Goal: Information Seeking & Learning: Understand process/instructions

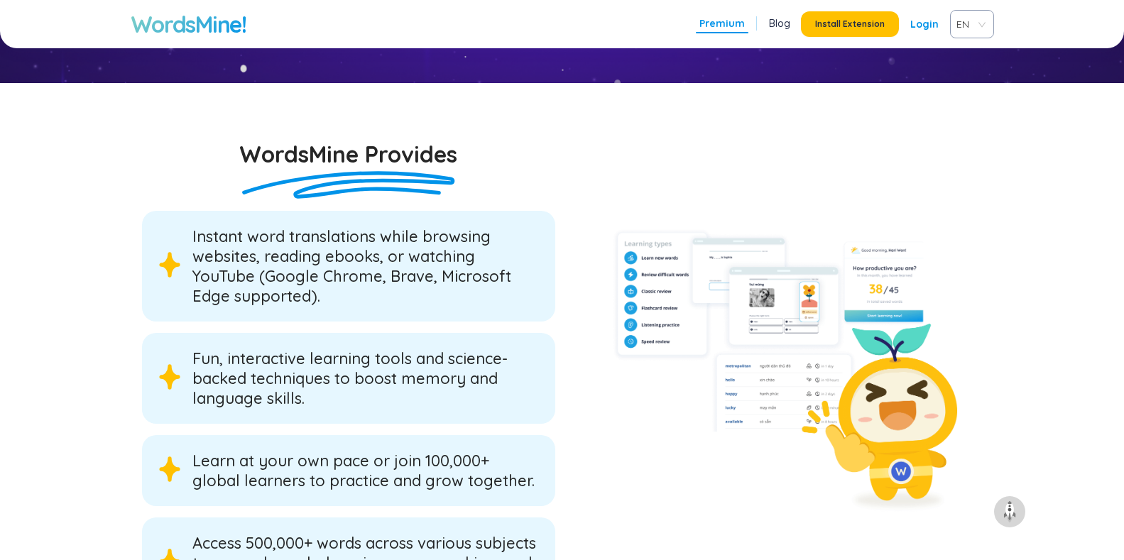
scroll to position [2237, 0]
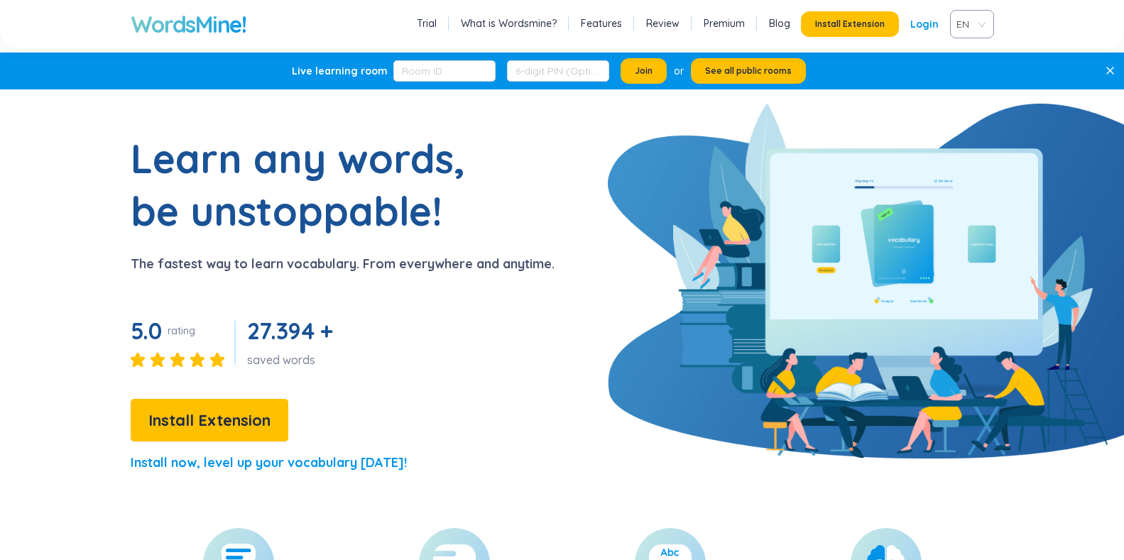
click at [927, 23] on link "Login" at bounding box center [924, 24] width 28 height 26
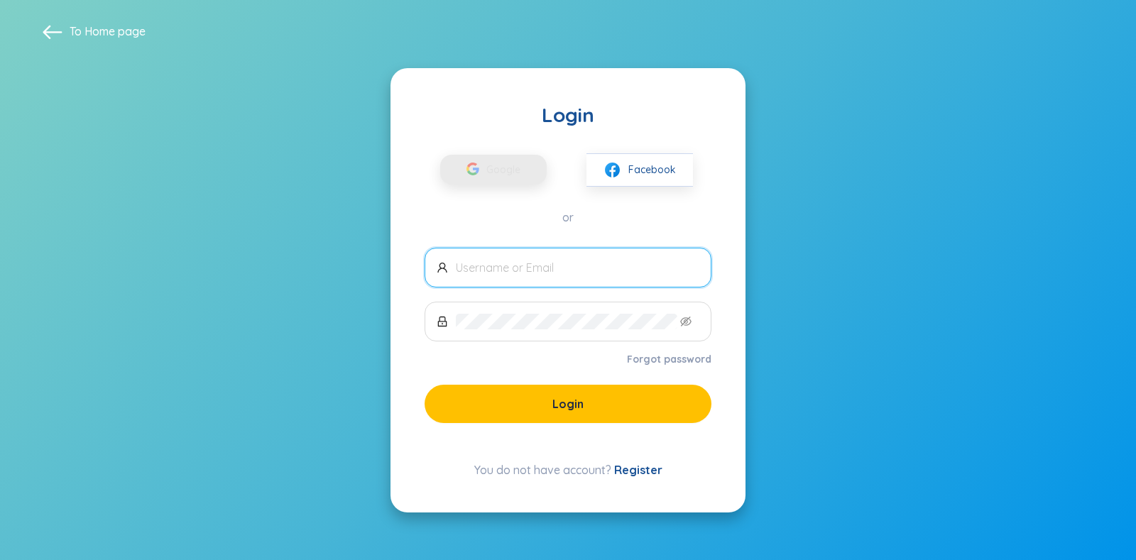
click at [513, 181] on span "Google" at bounding box center [506, 170] width 41 height 30
click at [521, 180] on span "Google" at bounding box center [506, 170] width 41 height 30
click at [618, 271] on input "text" at bounding box center [578, 268] width 244 height 16
type input "[EMAIL_ADDRESS][DOMAIN_NAME]"
click at [653, 356] on link "Forgot password" at bounding box center [669, 359] width 84 height 14
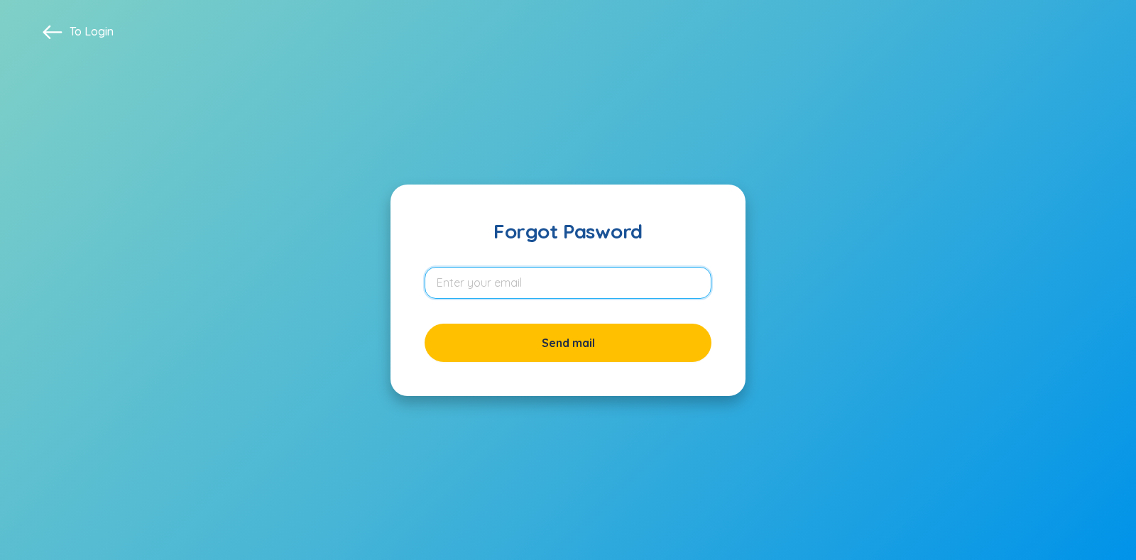
click at [583, 285] on input "email" at bounding box center [568, 283] width 287 height 32
type input "[EMAIL_ADDRESS][DOMAIN_NAME]"
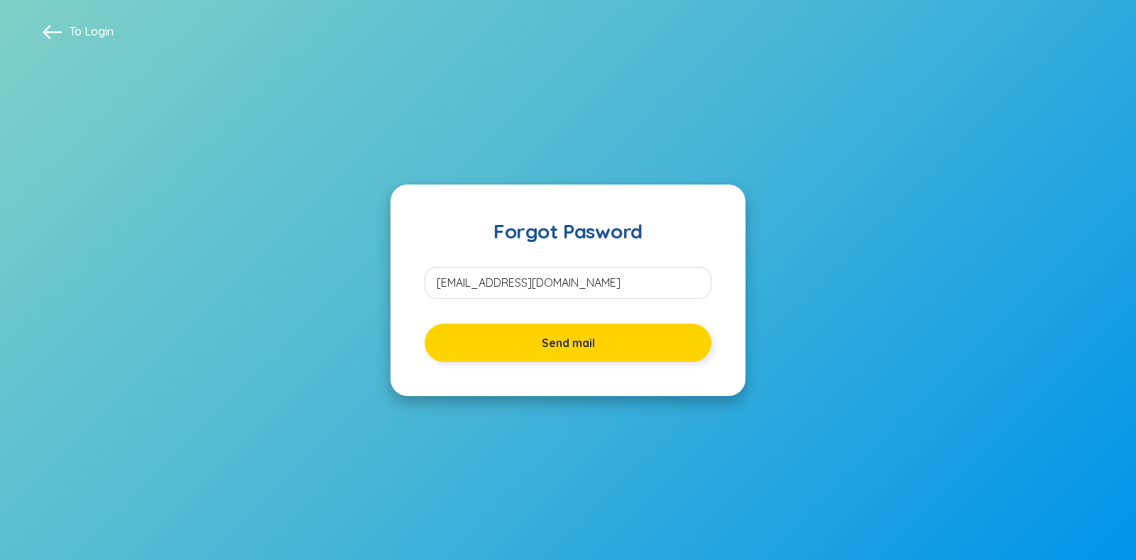
click at [562, 354] on button "Send mail" at bounding box center [568, 343] width 287 height 38
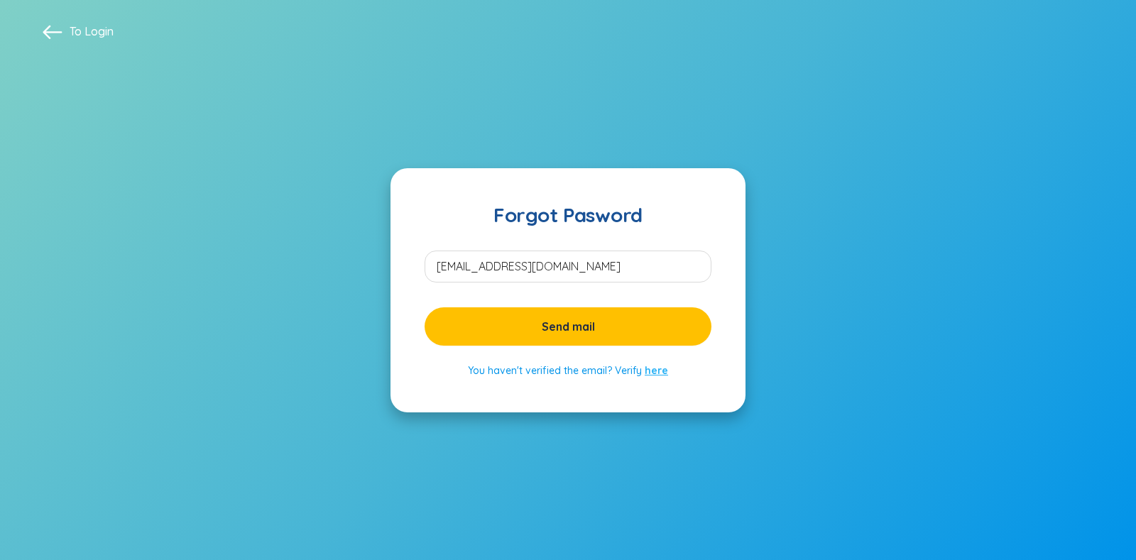
click at [651, 365] on link "here" at bounding box center [656, 370] width 23 height 13
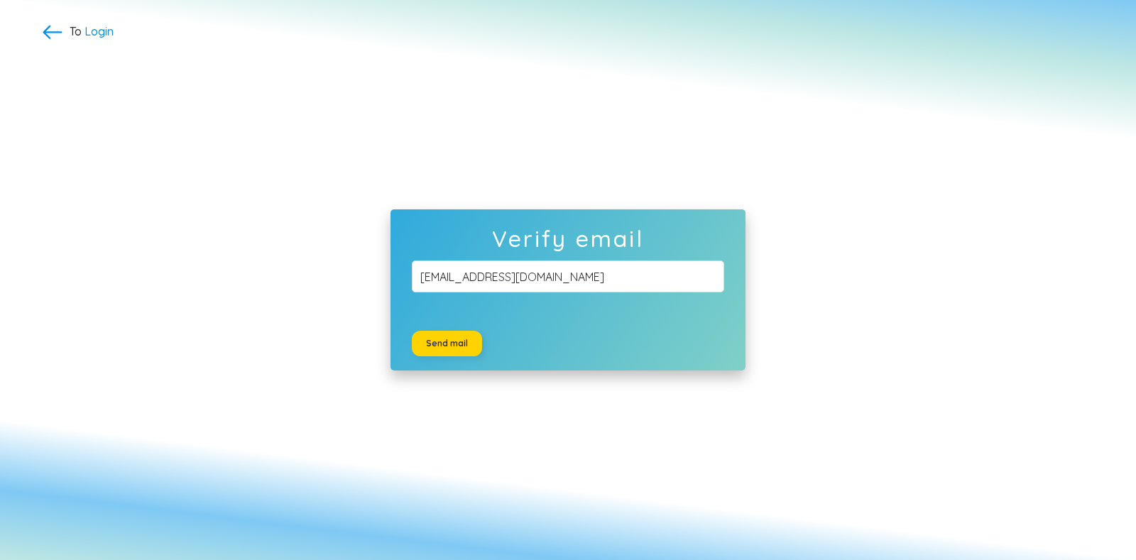
click at [437, 343] on span "Send mail" at bounding box center [447, 343] width 42 height 11
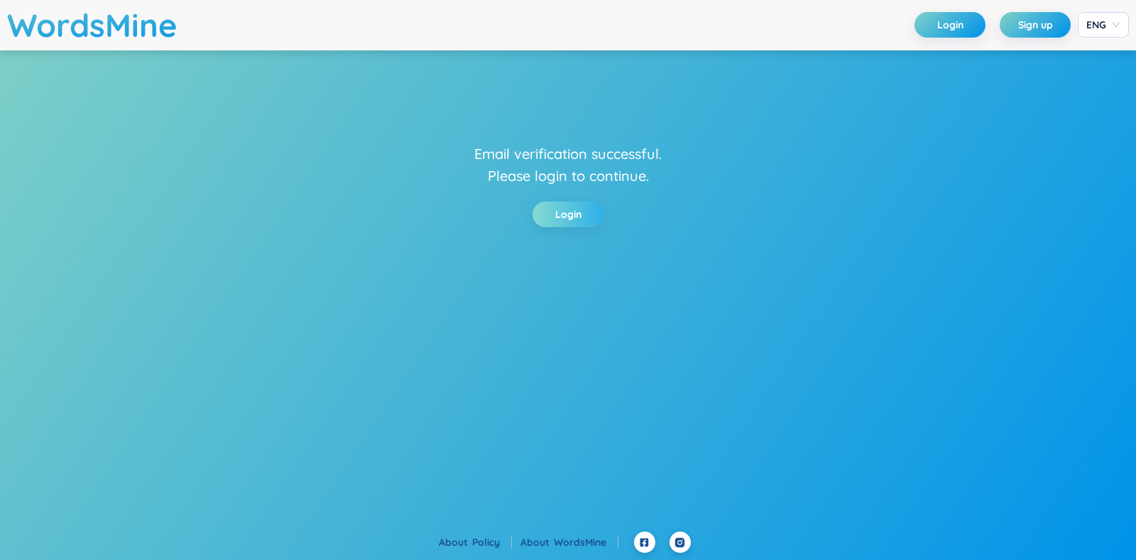
click at [566, 209] on link "Login" at bounding box center [568, 215] width 26 height 16
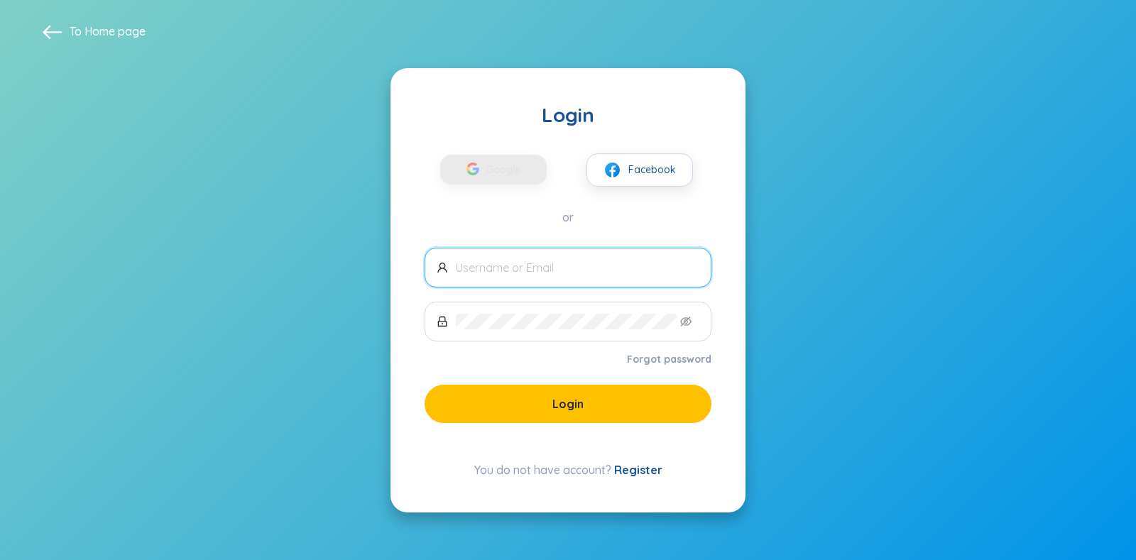
click at [530, 263] on input "text" at bounding box center [578, 268] width 244 height 16
type input "[EMAIL_ADDRESS][DOMAIN_NAME]"
click at [660, 354] on link "Forgot password" at bounding box center [669, 359] width 84 height 14
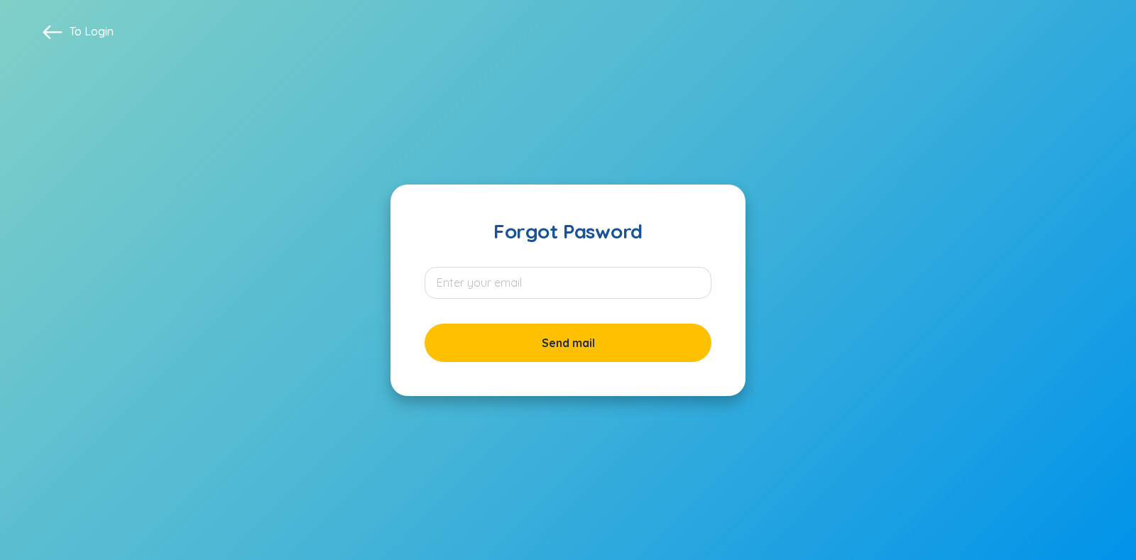
click at [47, 38] on span at bounding box center [53, 31] width 20 height 20
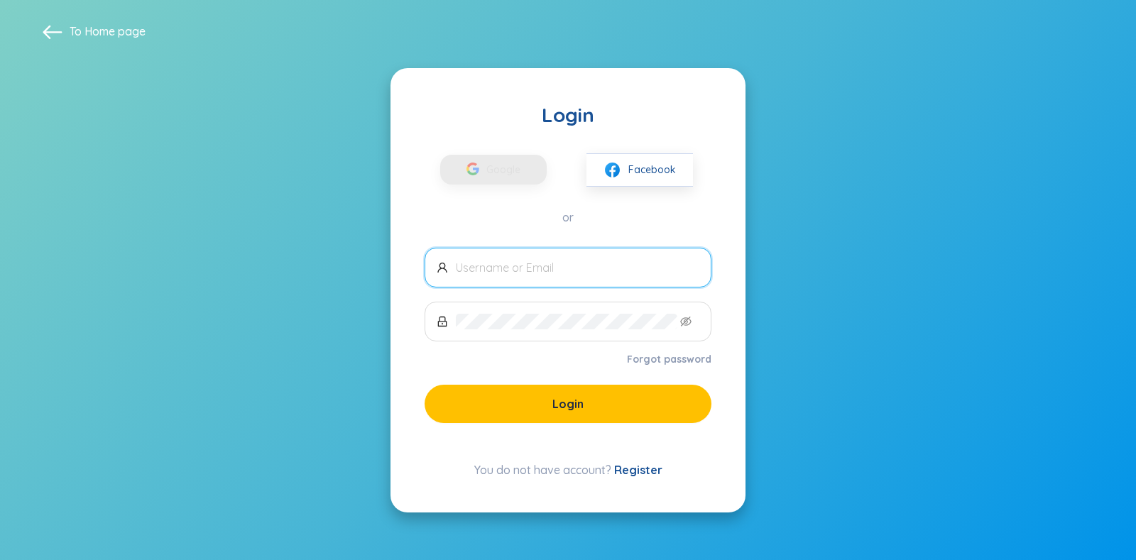
click at [484, 261] on input "text" at bounding box center [578, 268] width 244 height 16
type input "[EMAIL_ADDRESS][DOMAIN_NAME]"
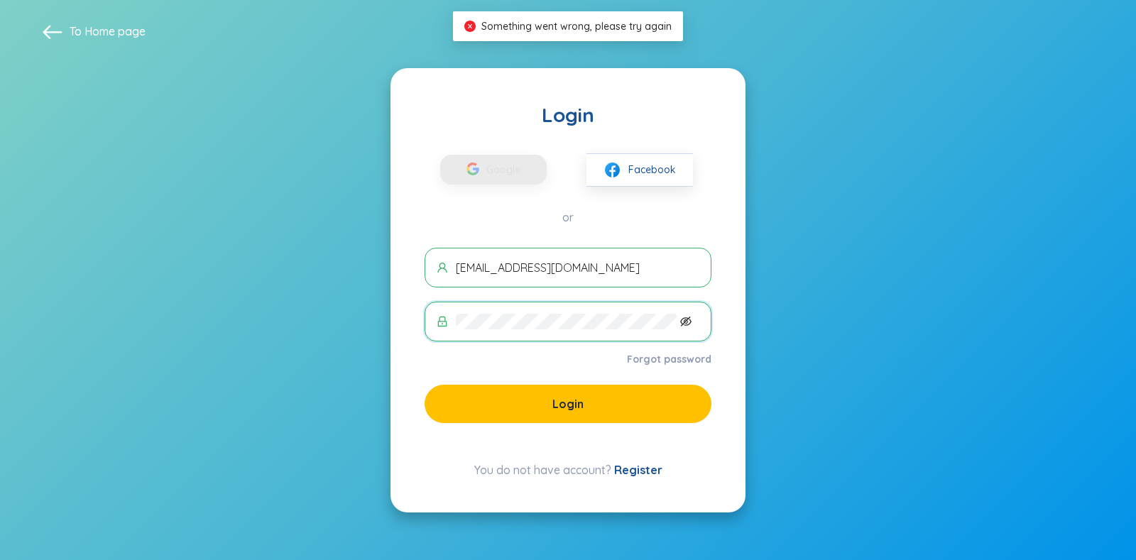
click at [682, 327] on icon "eye-invisible" at bounding box center [685, 321] width 11 height 11
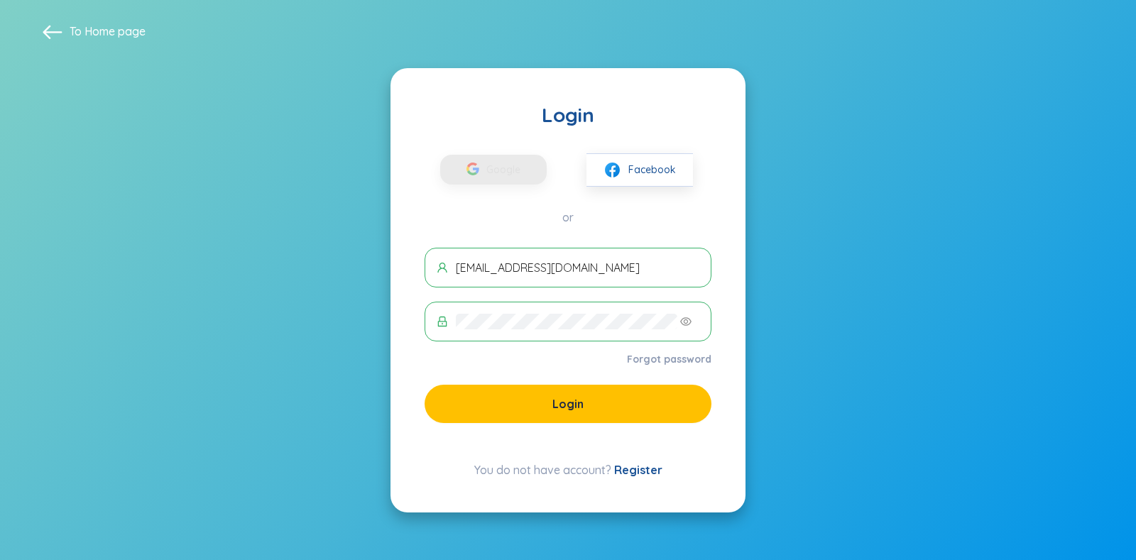
click at [455, 322] on span at bounding box center [568, 322] width 287 height 40
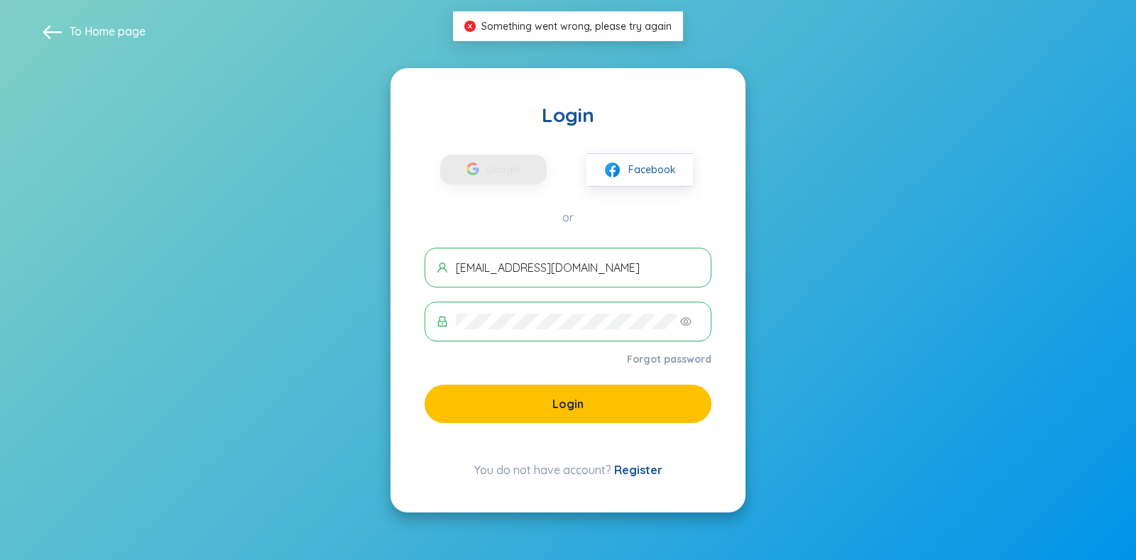
click at [626, 356] on div "Forgot password" at bounding box center [568, 359] width 287 height 14
click at [637, 354] on link "Forgot password" at bounding box center [669, 359] width 84 height 14
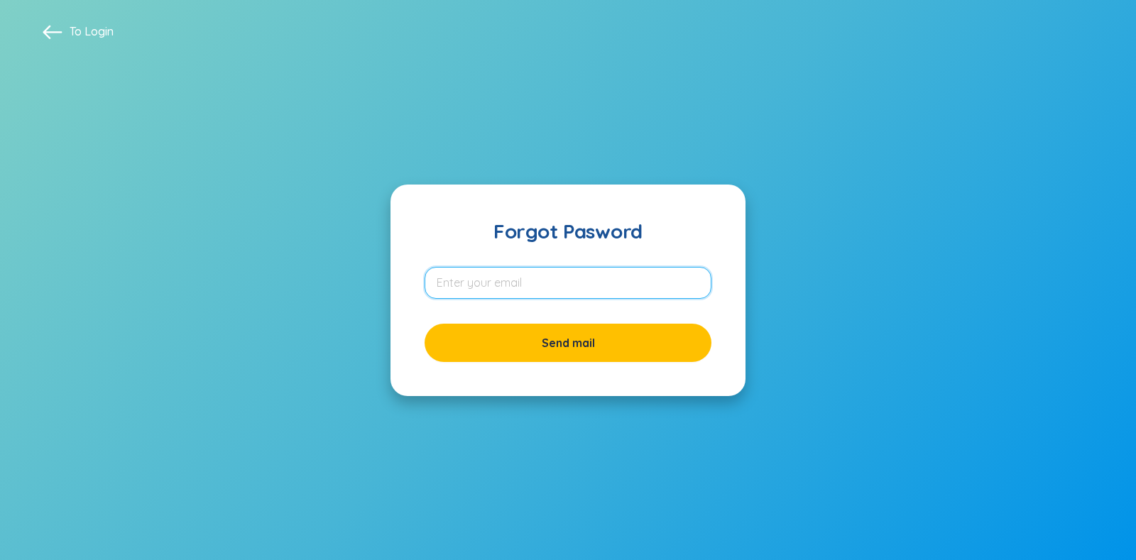
click at [584, 282] on input "email" at bounding box center [568, 283] width 287 height 32
type input "[EMAIL_ADDRESS][DOMAIN_NAME]"
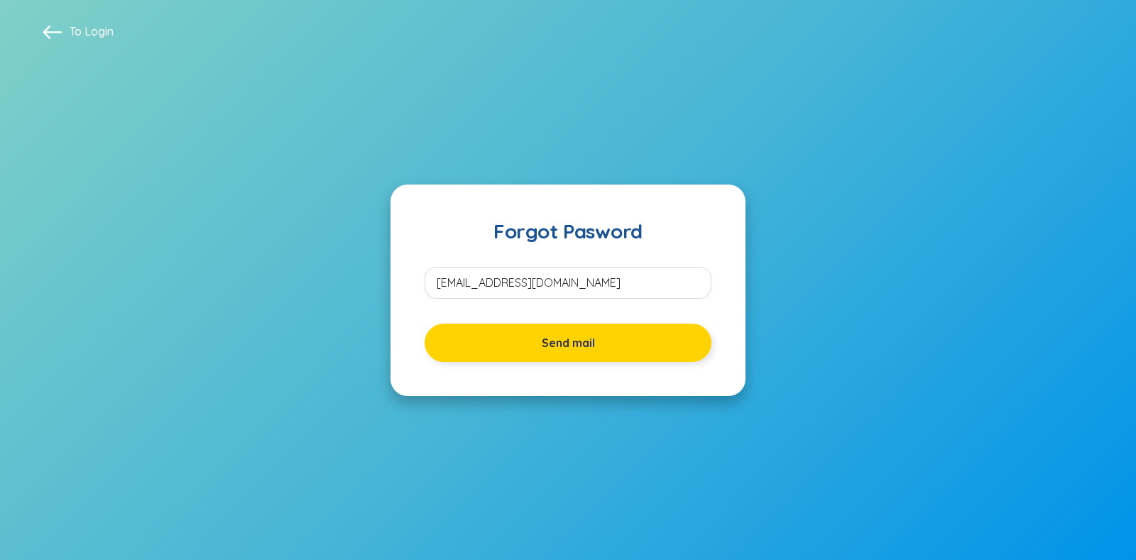
click at [564, 340] on span "Send mail" at bounding box center [568, 343] width 53 height 16
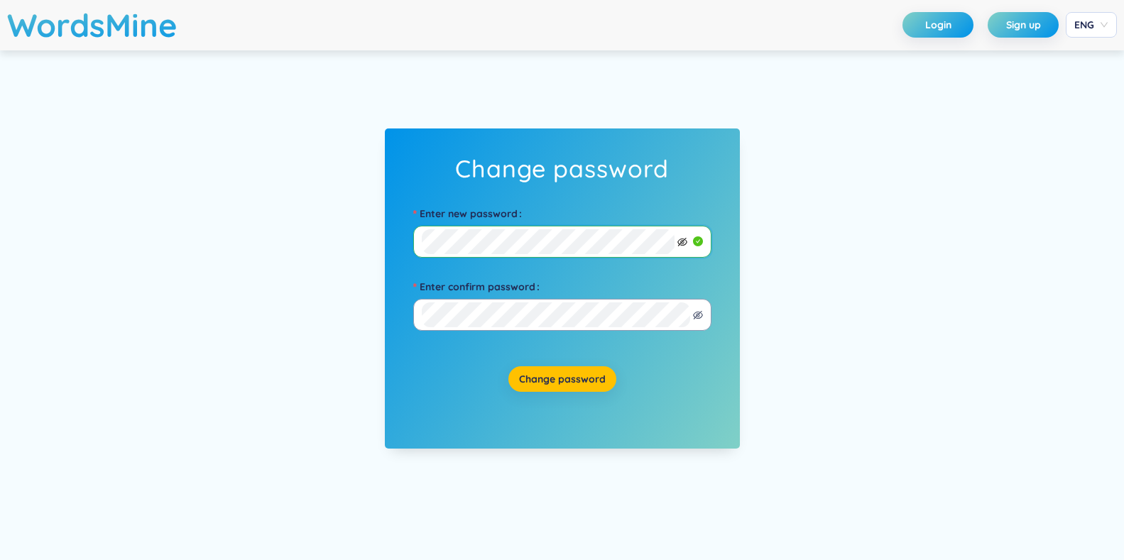
click at [679, 243] on icon "eye-invisible" at bounding box center [682, 242] width 10 height 10
click at [679, 243] on icon "eye" at bounding box center [682, 242] width 10 height 10
click at [584, 373] on span "Change password" at bounding box center [562, 379] width 87 height 14
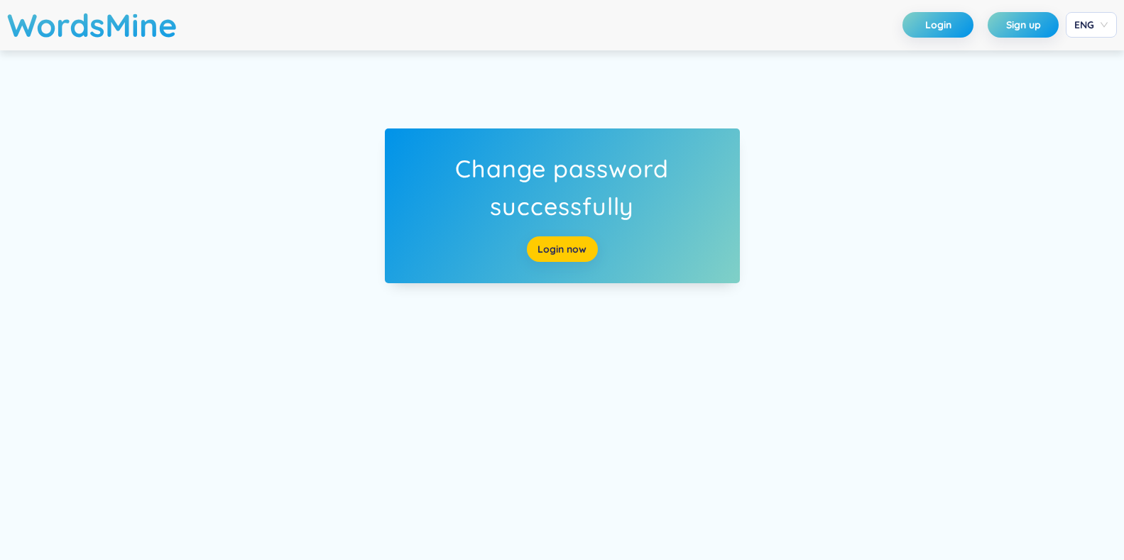
click at [559, 256] on link "Login now" at bounding box center [561, 249] width 49 height 16
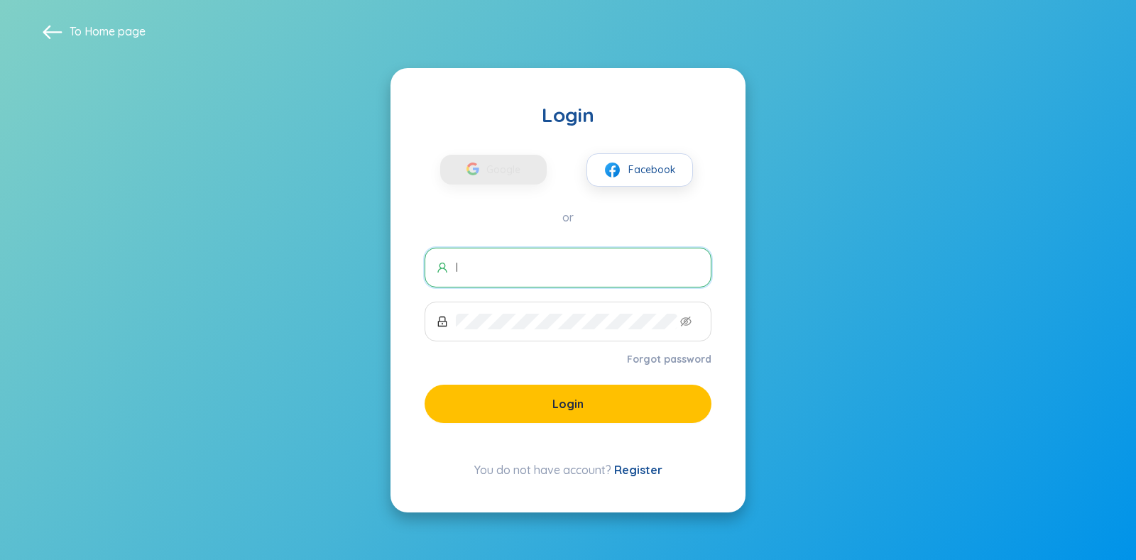
type input "[EMAIL_ADDRESS][DOMAIN_NAME]"
click at [522, 330] on span at bounding box center [568, 322] width 287 height 40
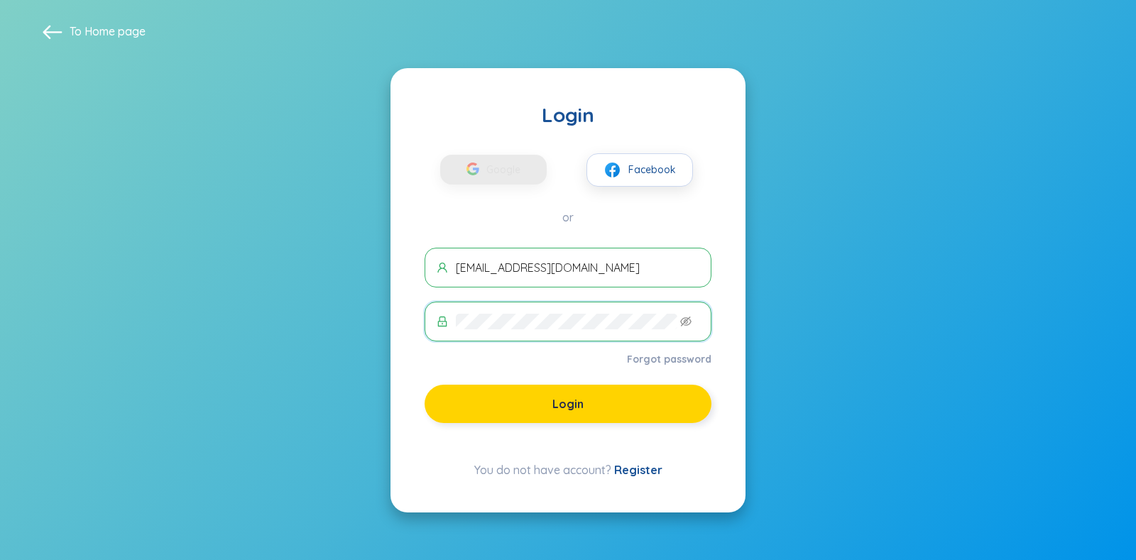
click at [520, 399] on button "Login" at bounding box center [568, 404] width 287 height 38
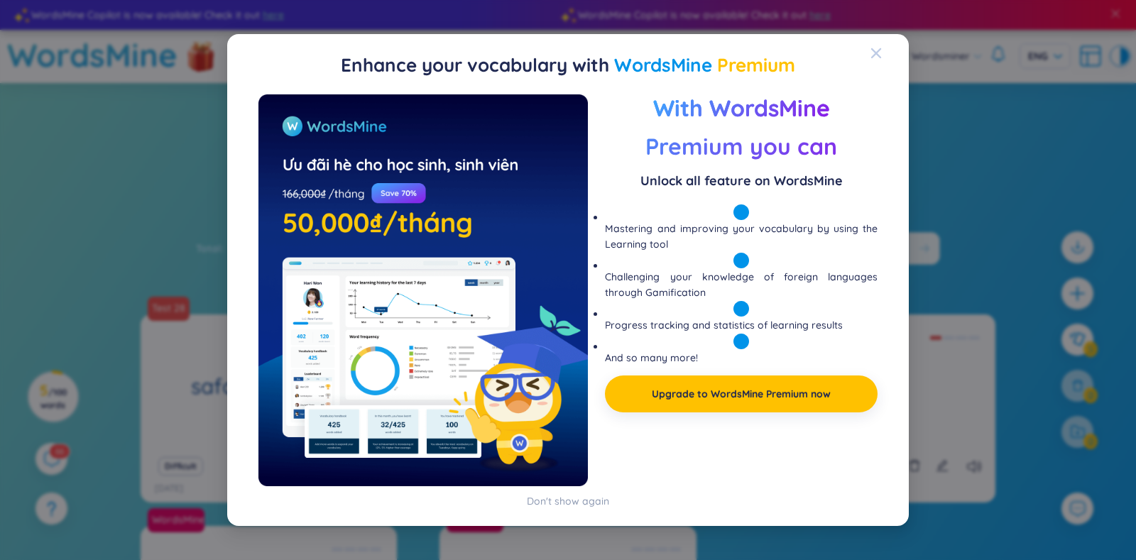
click at [887, 50] on span "Close" at bounding box center [889, 53] width 38 height 38
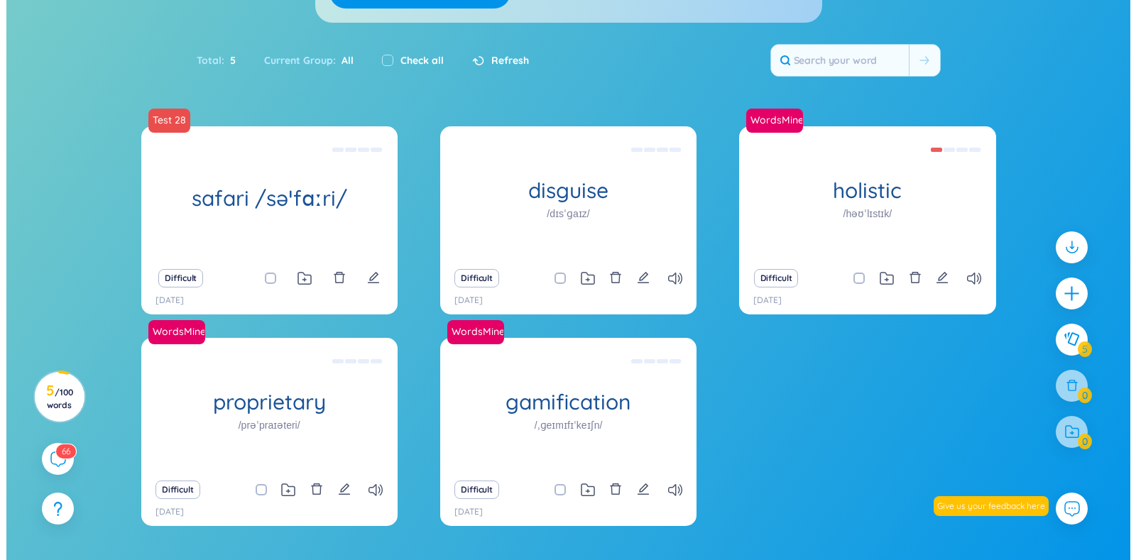
scroll to position [185, 0]
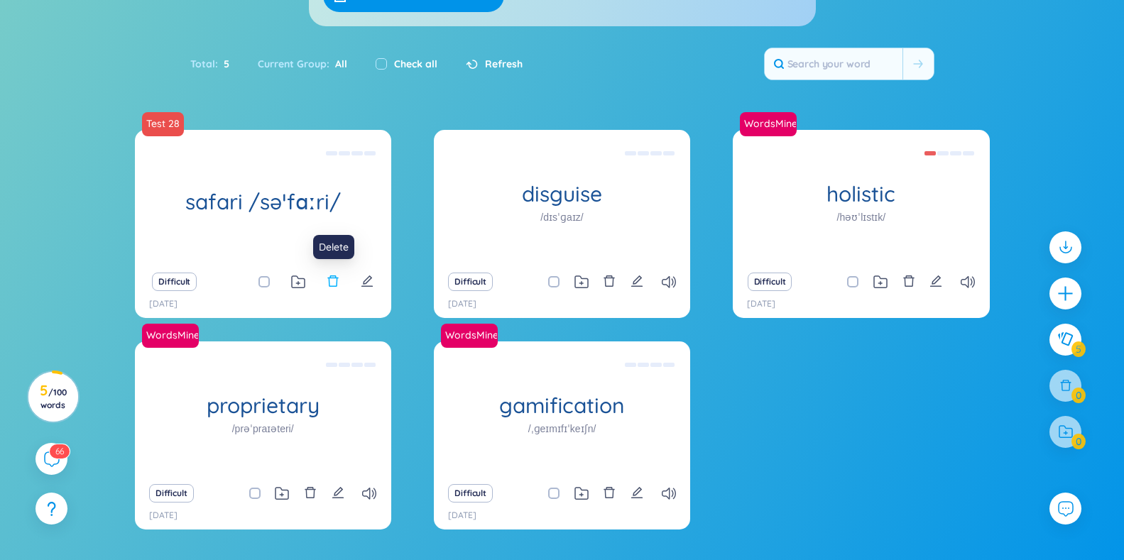
click at [334, 276] on icon "delete" at bounding box center [332, 280] width 11 height 11
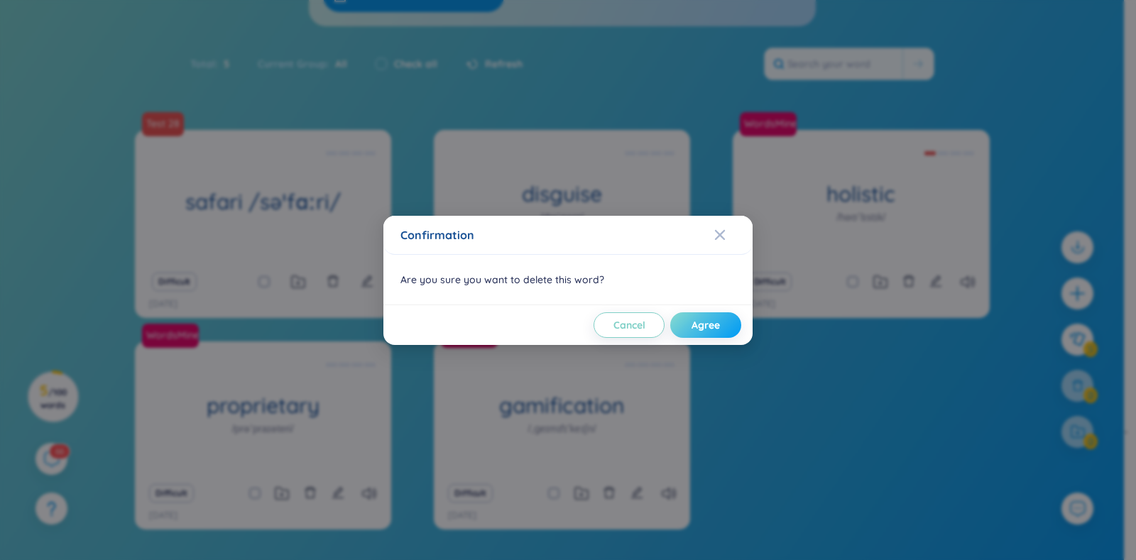
click at [694, 326] on span "Agree" at bounding box center [706, 325] width 28 height 14
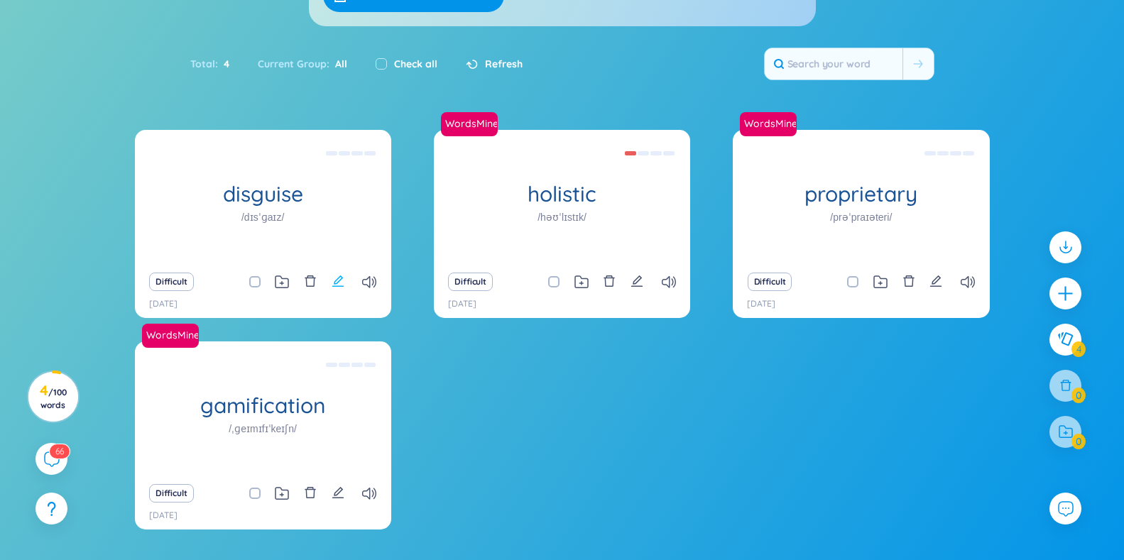
click at [338, 276] on icon "edit" at bounding box center [338, 281] width 13 height 13
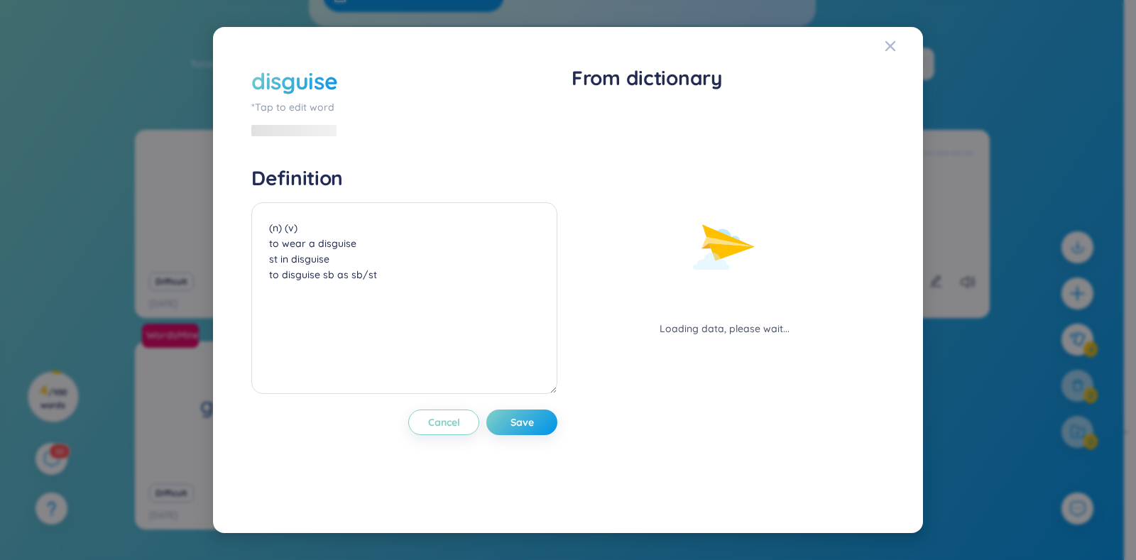
click at [170, 230] on div "disguise *Tap to edit word Definition (n) (v) to wear a disguise st in disguise…" at bounding box center [568, 280] width 1136 height 560
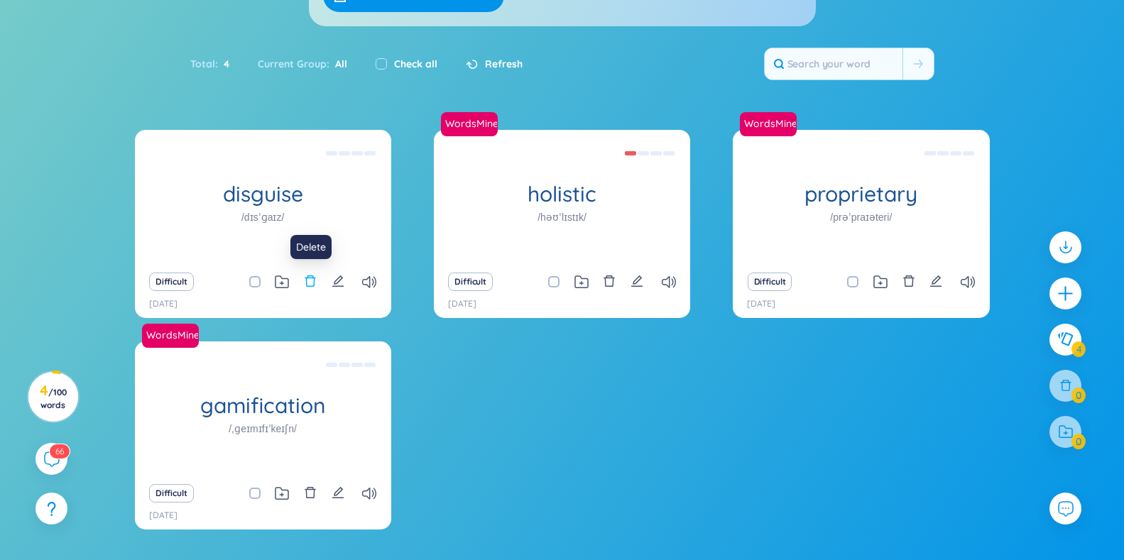
click at [307, 282] on icon "delete" at bounding box center [310, 280] width 11 height 11
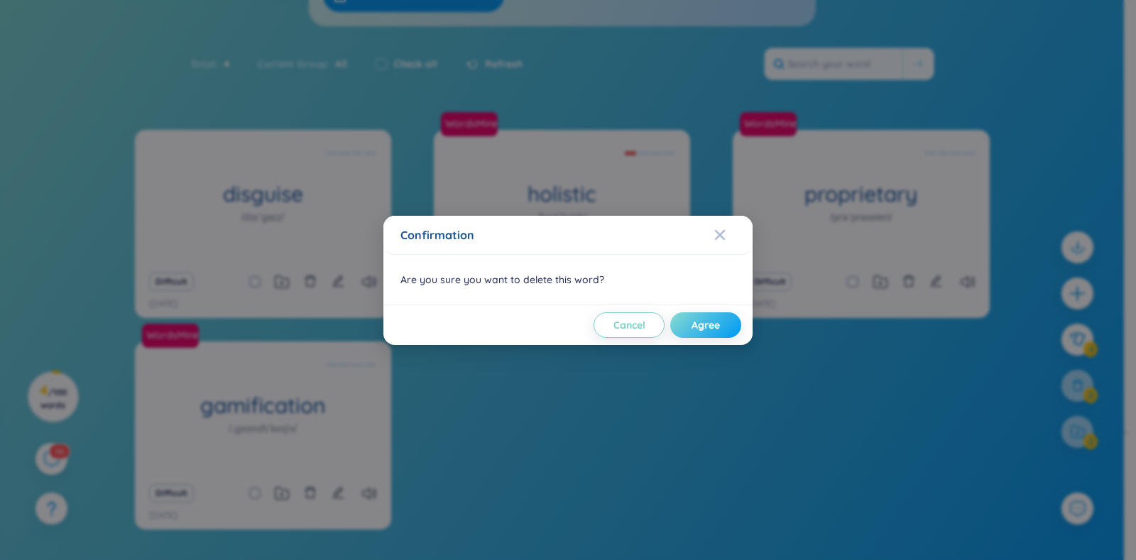
click at [691, 328] on button "Agree" at bounding box center [705, 325] width 71 height 26
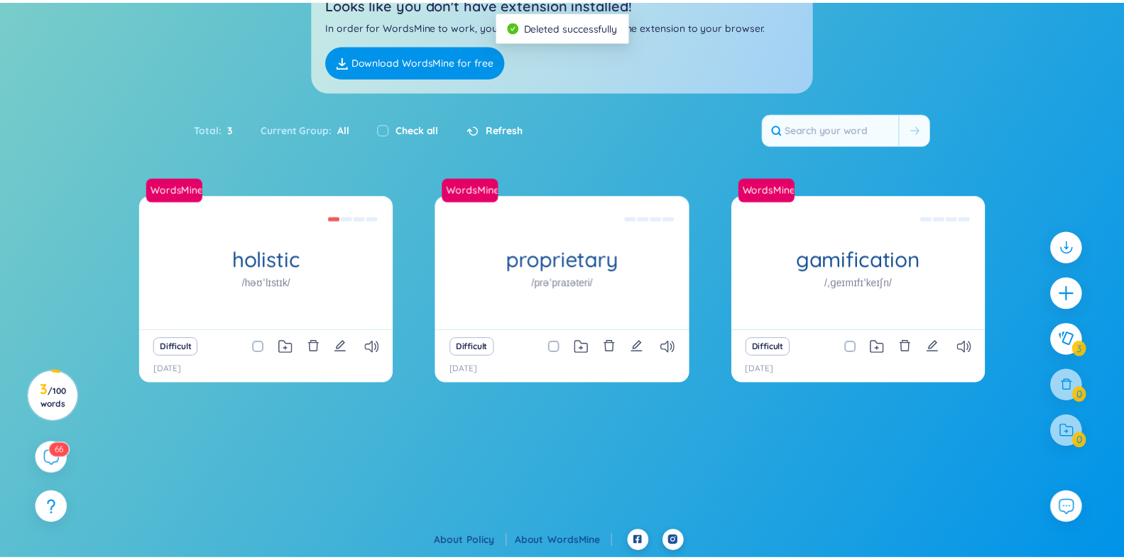
scroll to position [119, 0]
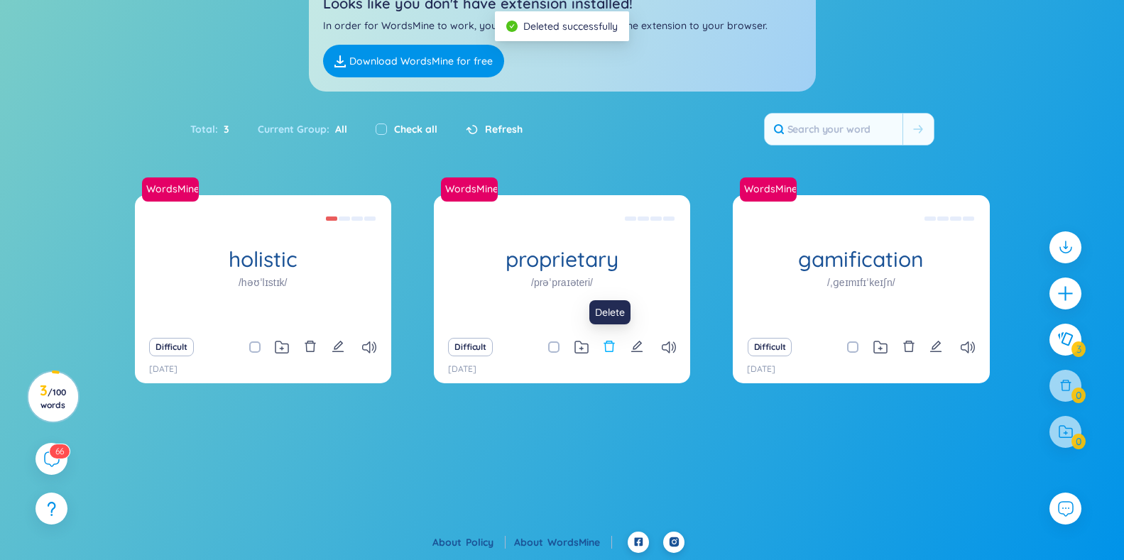
click at [609, 349] on icon "delete" at bounding box center [609, 346] width 13 height 13
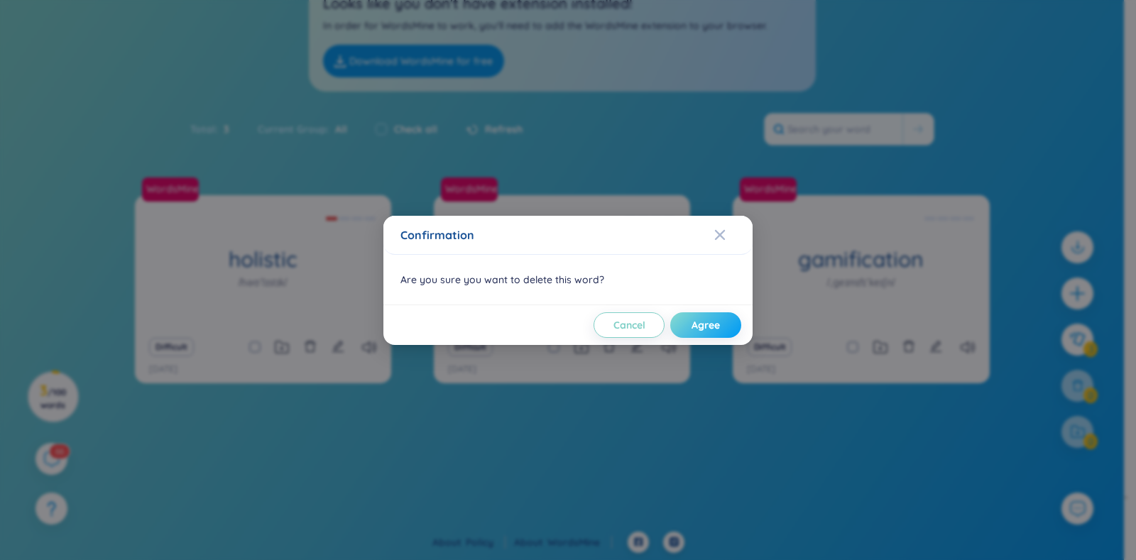
click at [679, 329] on button "Agree" at bounding box center [705, 325] width 71 height 26
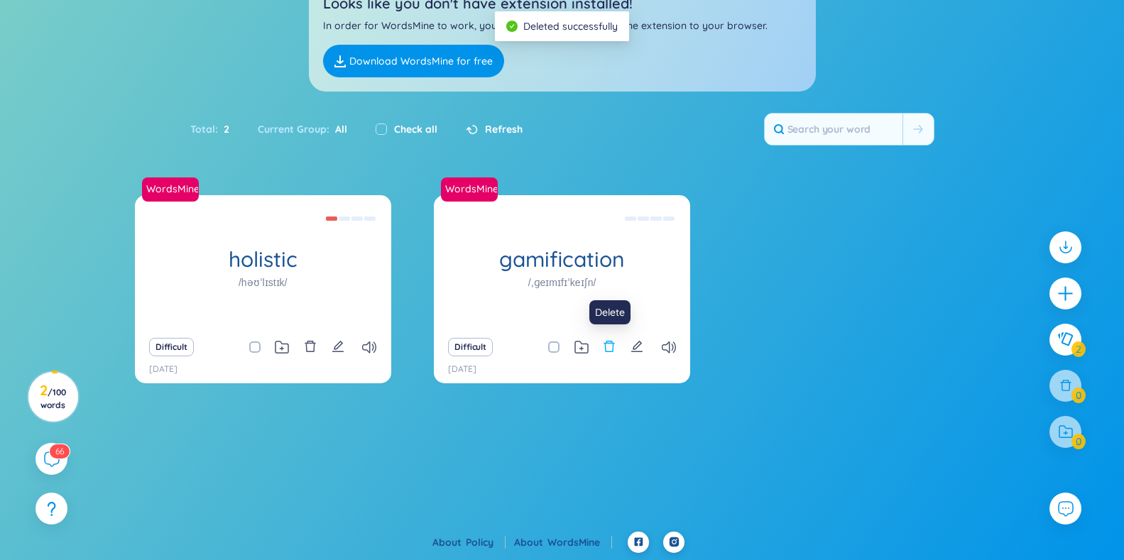
click at [610, 348] on icon "delete" at bounding box center [609, 346] width 13 height 13
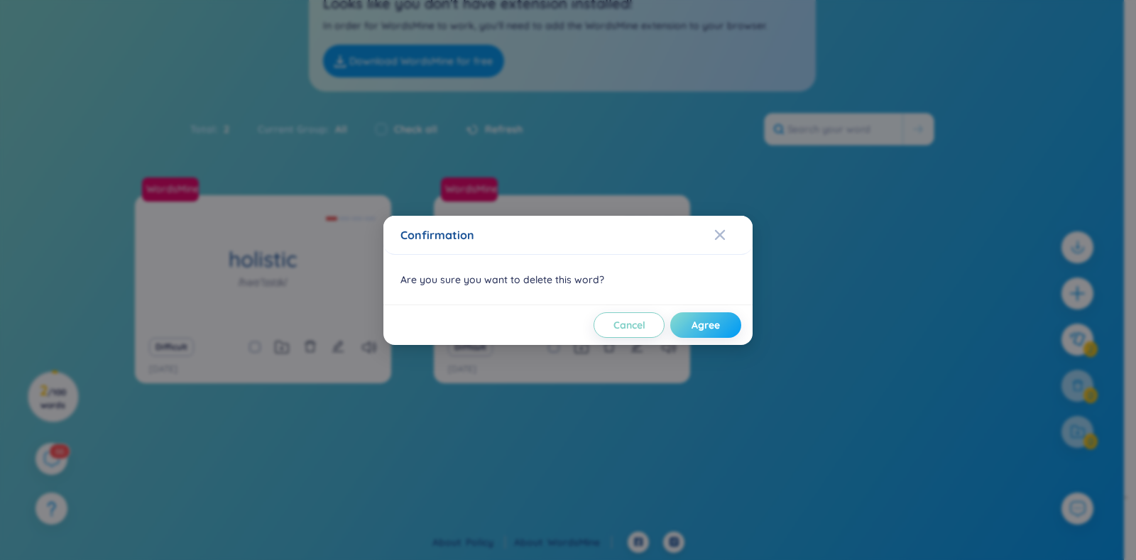
click at [687, 321] on button "Agree" at bounding box center [705, 325] width 71 height 26
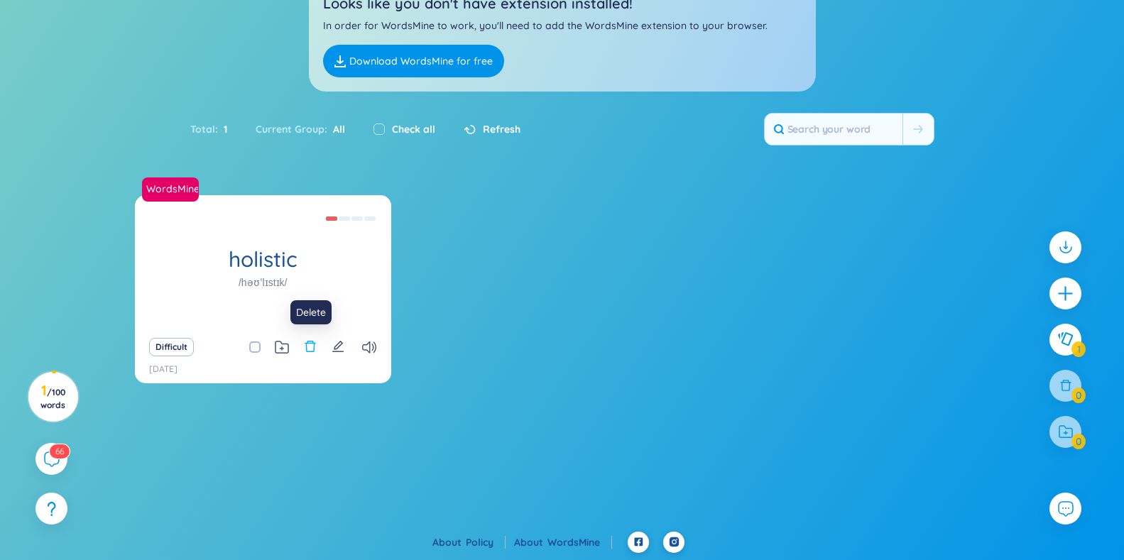
click at [313, 340] on icon "delete" at bounding box center [310, 346] width 13 height 13
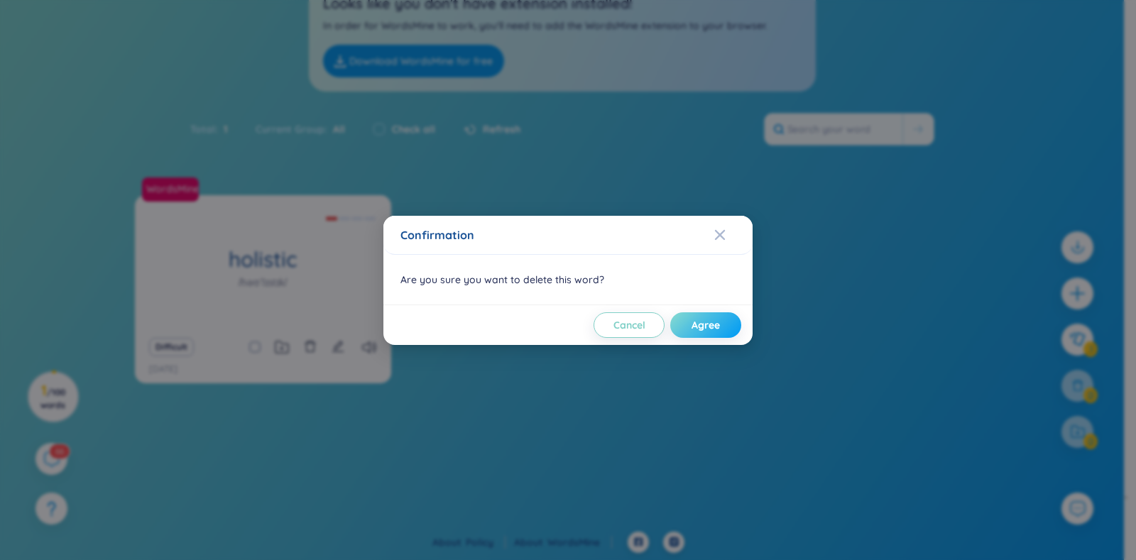
click at [700, 322] on span "Agree" at bounding box center [706, 325] width 28 height 14
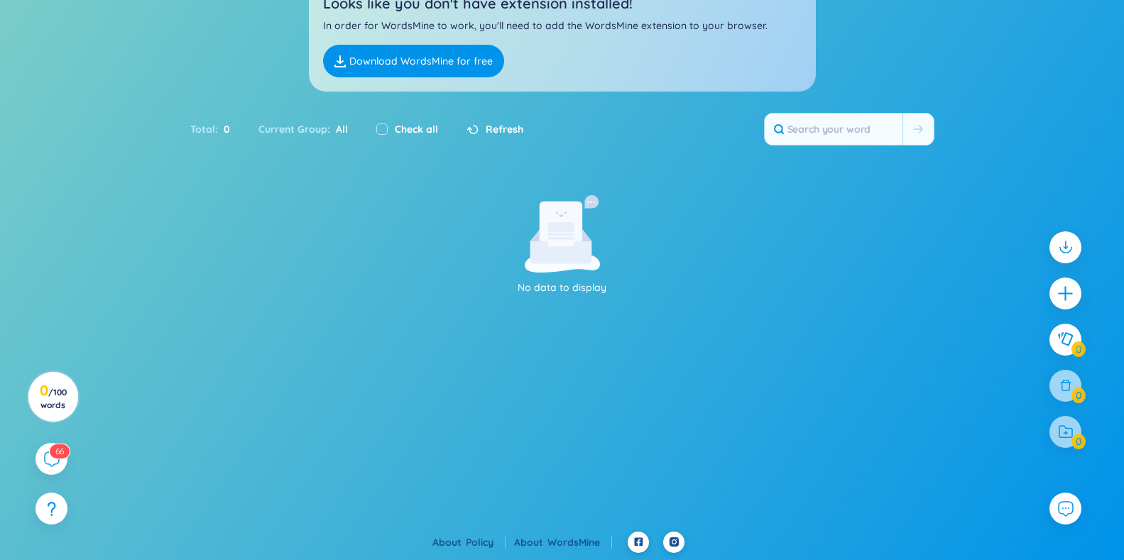
click at [251, 170] on section "Sort Alphabet Ascending Alphabet Descending Time-based Ascending Time-based Des…" at bounding box center [562, 248] width 1124 height 568
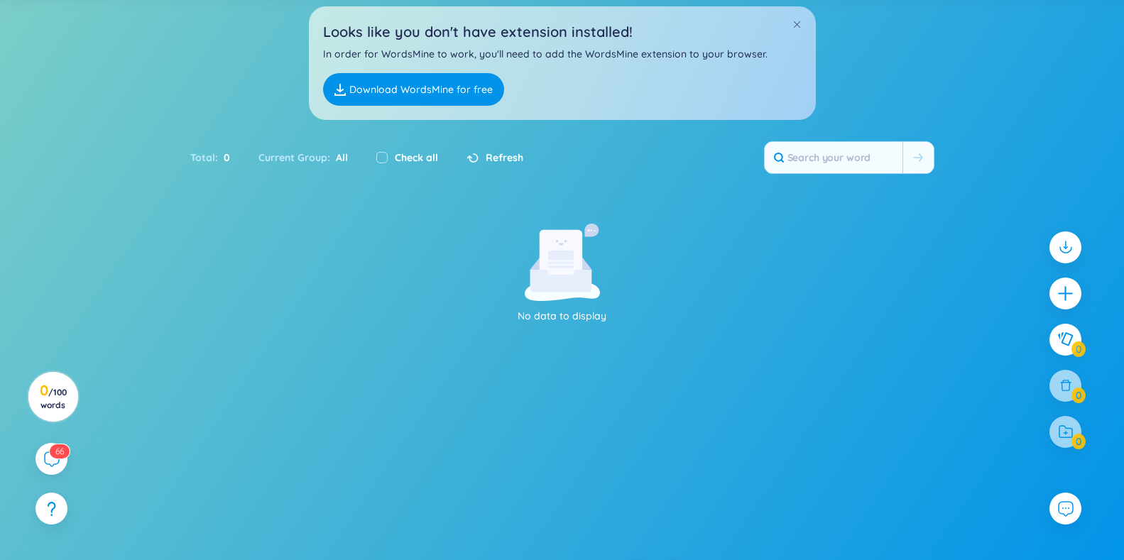
scroll to position [0, 0]
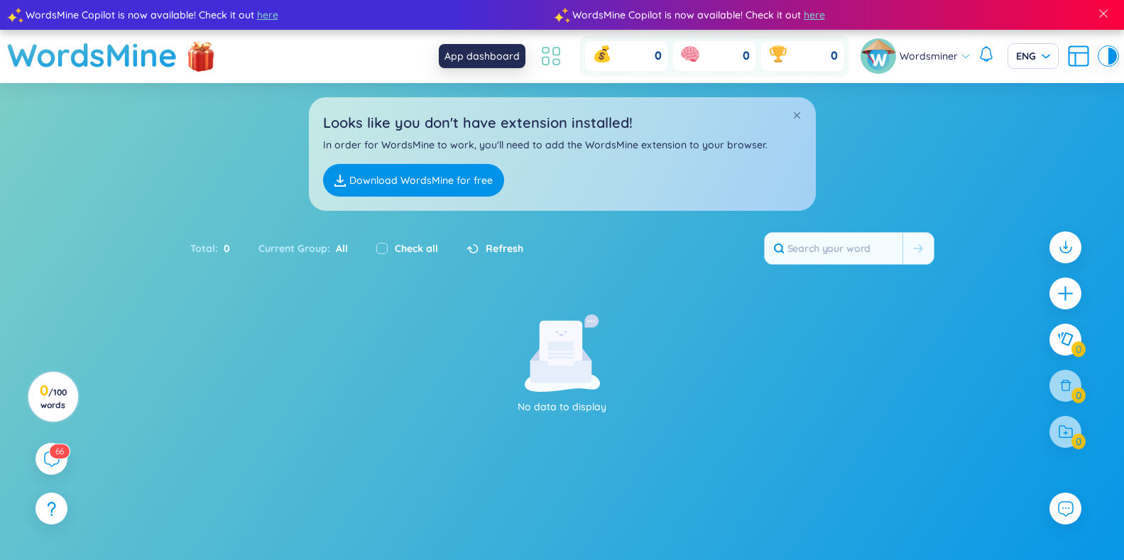
click at [561, 58] on icon at bounding box center [551, 56] width 26 height 26
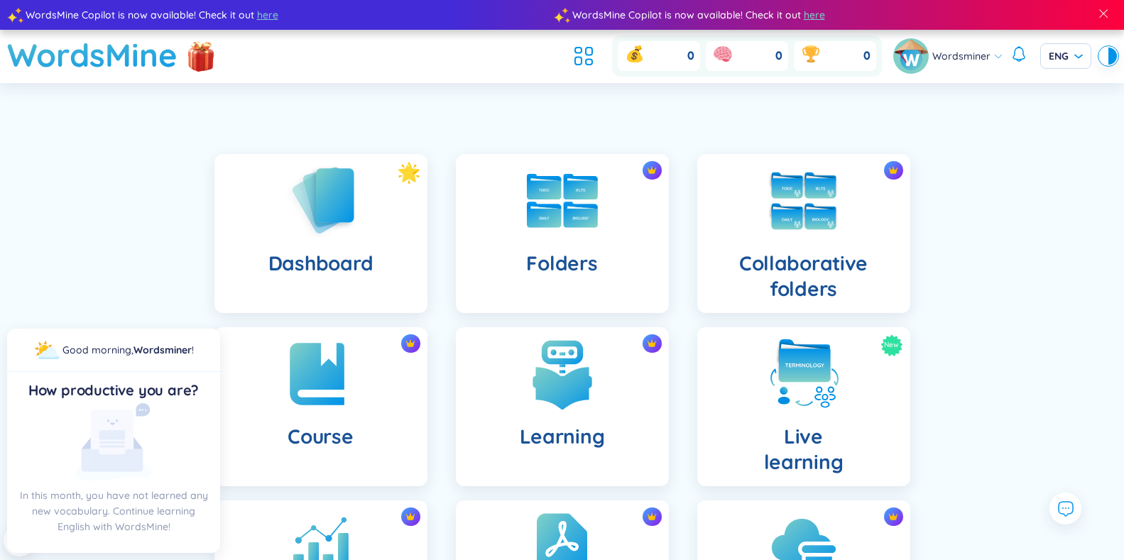
click at [526, 119] on div "Dashboard Folders Collaborative folders Course Learning New Live learning Insig…" at bounding box center [562, 488] width 727 height 738
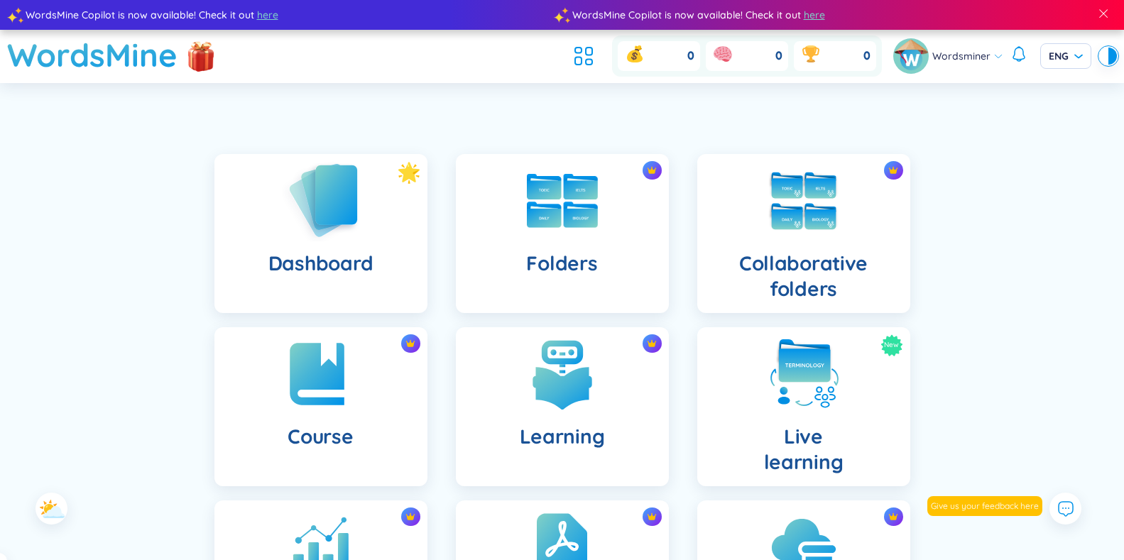
click at [322, 254] on h4 "Dashboard" at bounding box center [320, 264] width 104 height 26
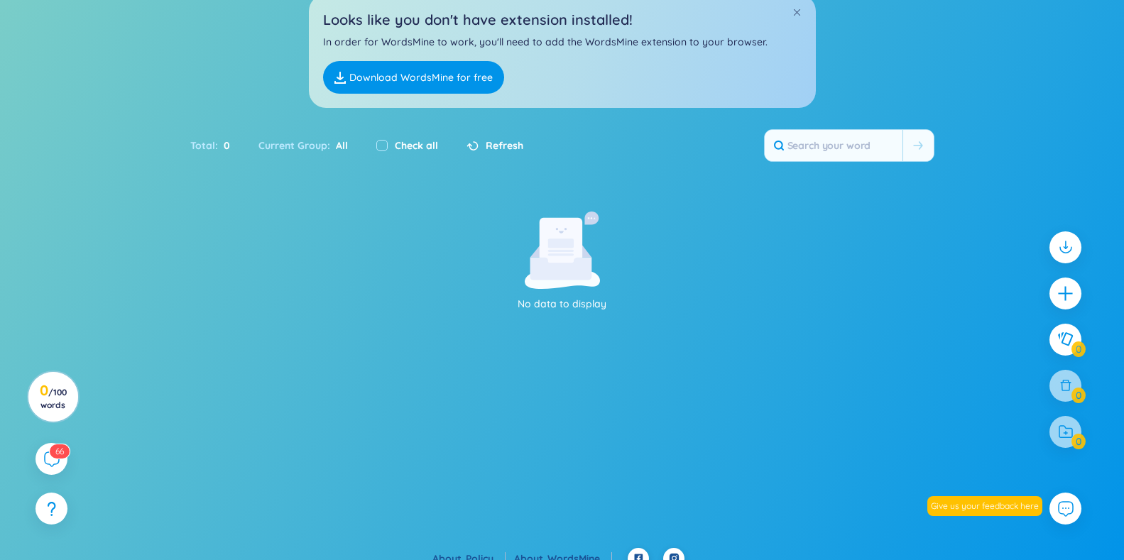
scroll to position [98, 0]
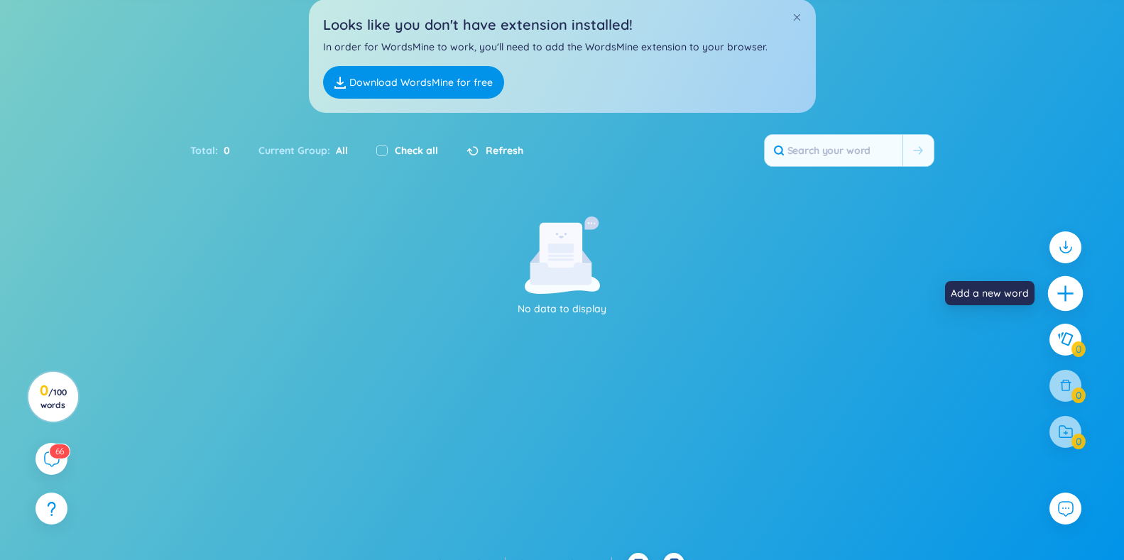
click at [1061, 285] on icon "plus" at bounding box center [1066, 293] width 20 height 20
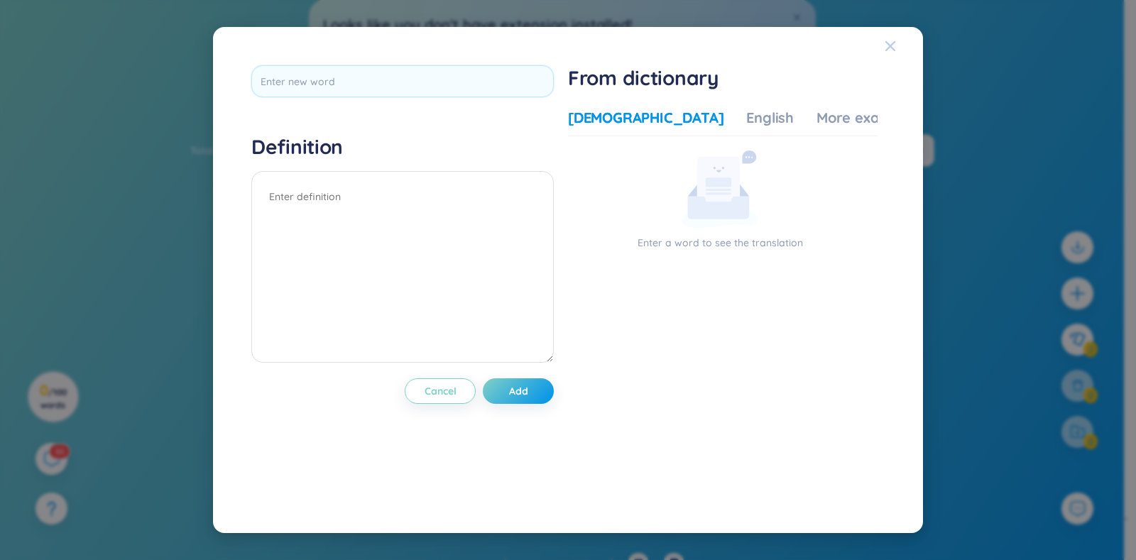
click at [895, 52] on icon "Close" at bounding box center [890, 45] width 11 height 11
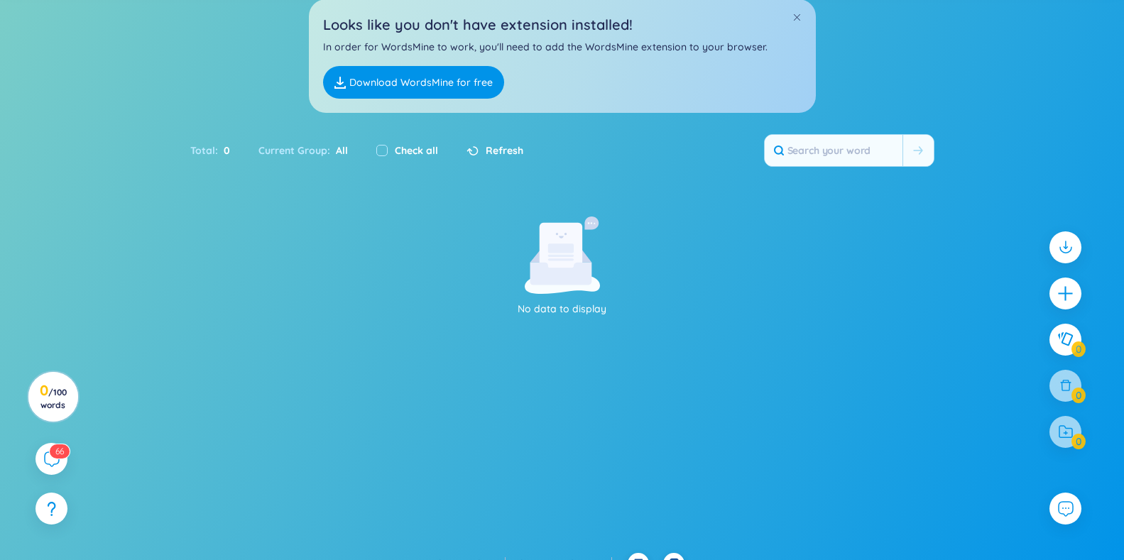
click at [1068, 428] on div at bounding box center [1065, 432] width 32 height 32
click at [1067, 386] on div at bounding box center [1065, 346] width 46 height 245
click at [1065, 442] on div at bounding box center [1065, 432] width 32 height 32
click at [1066, 331] on button at bounding box center [1065, 339] width 35 height 35
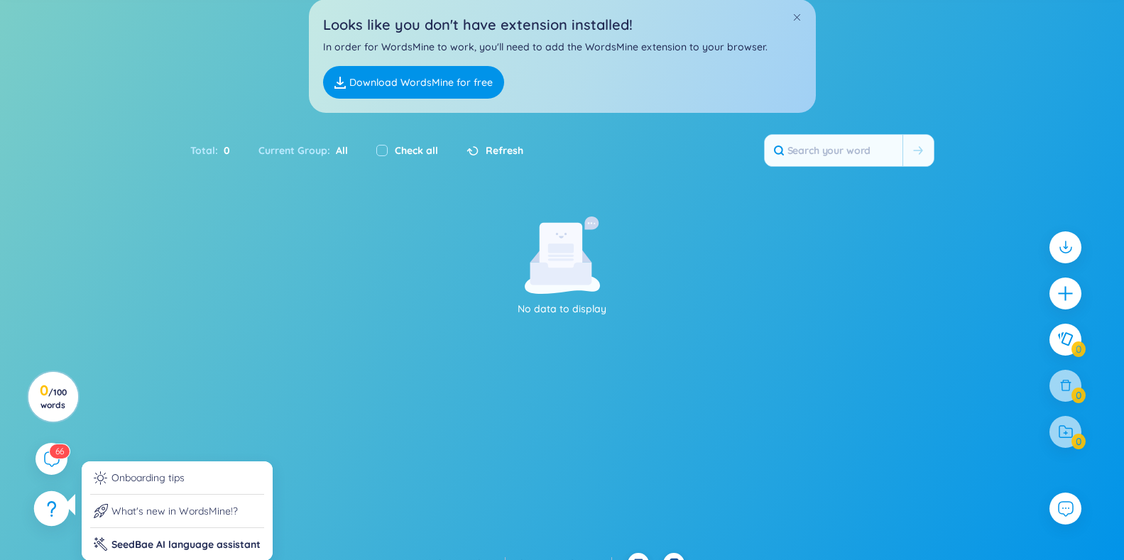
click at [51, 506] on icon at bounding box center [51, 509] width 9 height 16
click at [133, 480] on li "Onboarding tips" at bounding box center [177, 482] width 174 height 25
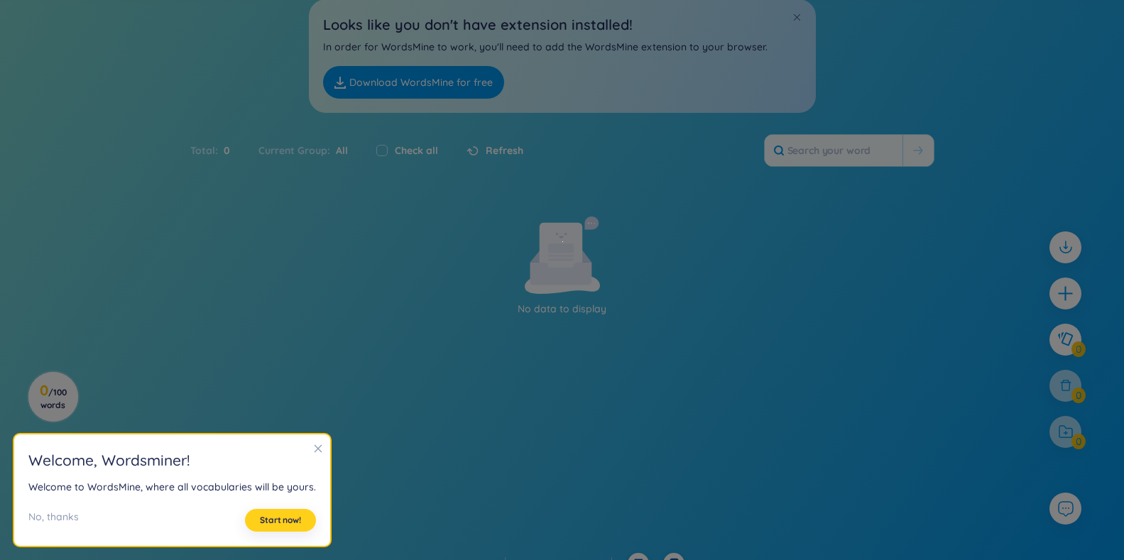
click at [257, 523] on button "Start now!" at bounding box center [280, 520] width 71 height 23
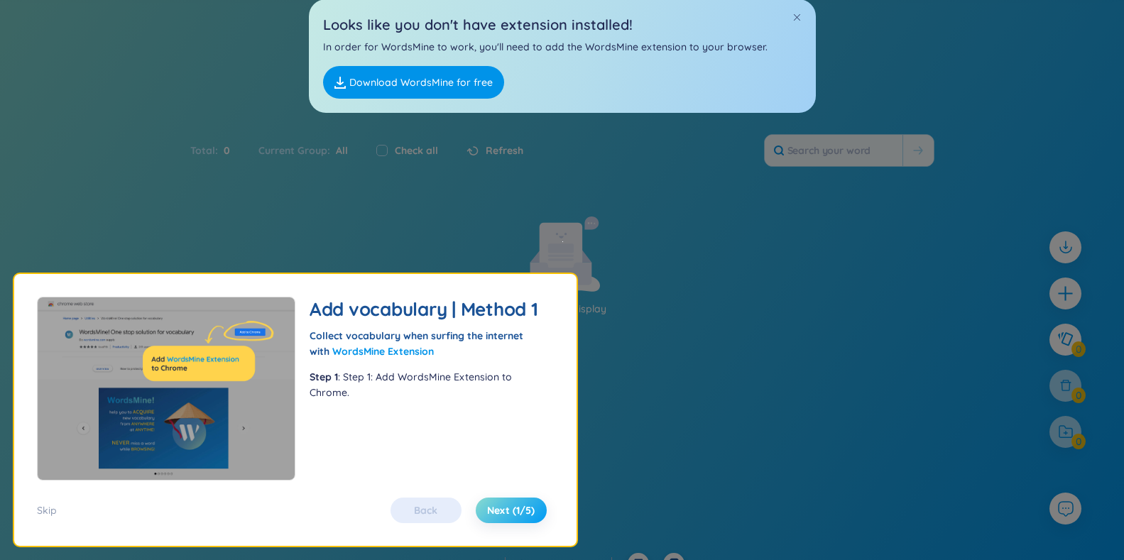
click at [510, 506] on span "Next (1/5)" at bounding box center [511, 510] width 48 height 14
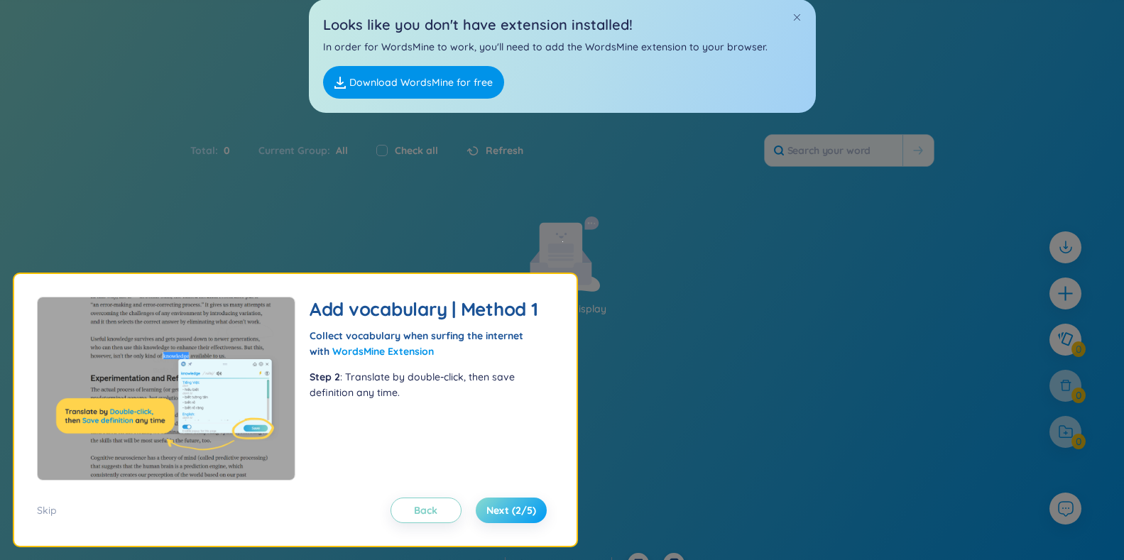
click at [510, 506] on span "Next (2/5)" at bounding box center [511, 510] width 50 height 14
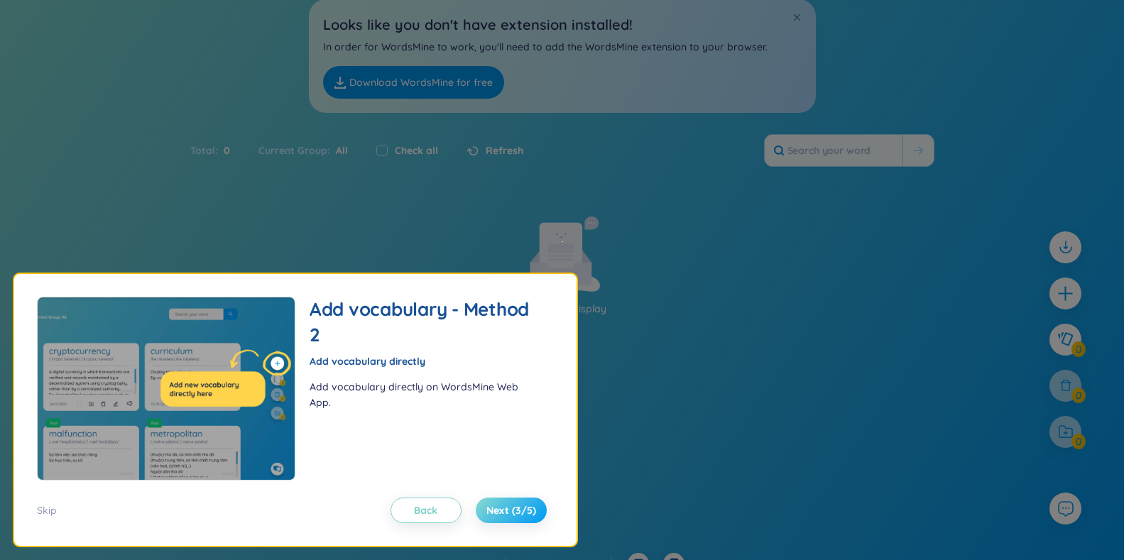
click at [510, 506] on span "Next (3/5)" at bounding box center [511, 510] width 50 height 14
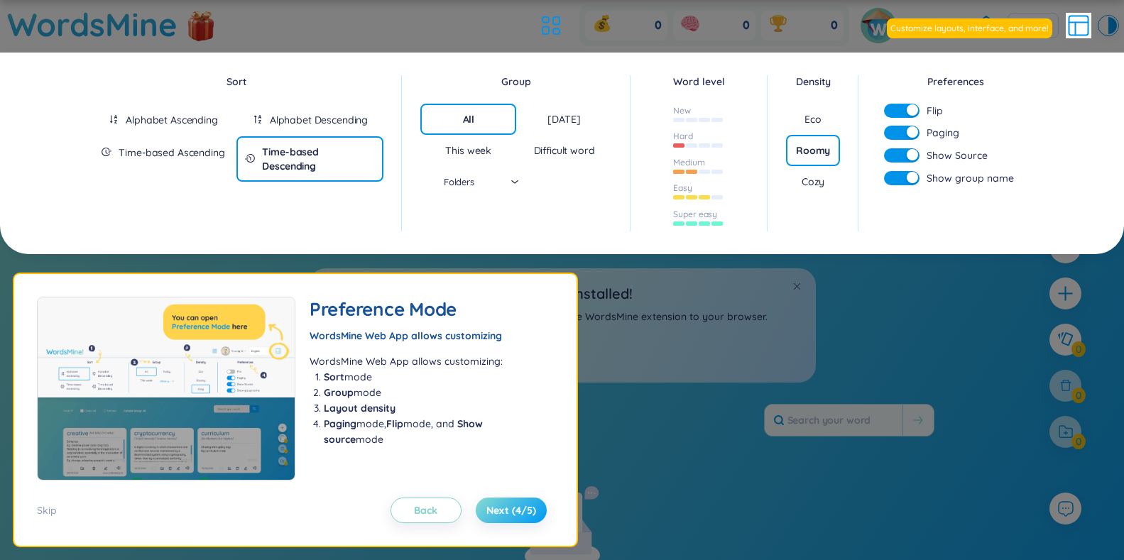
scroll to position [0, 0]
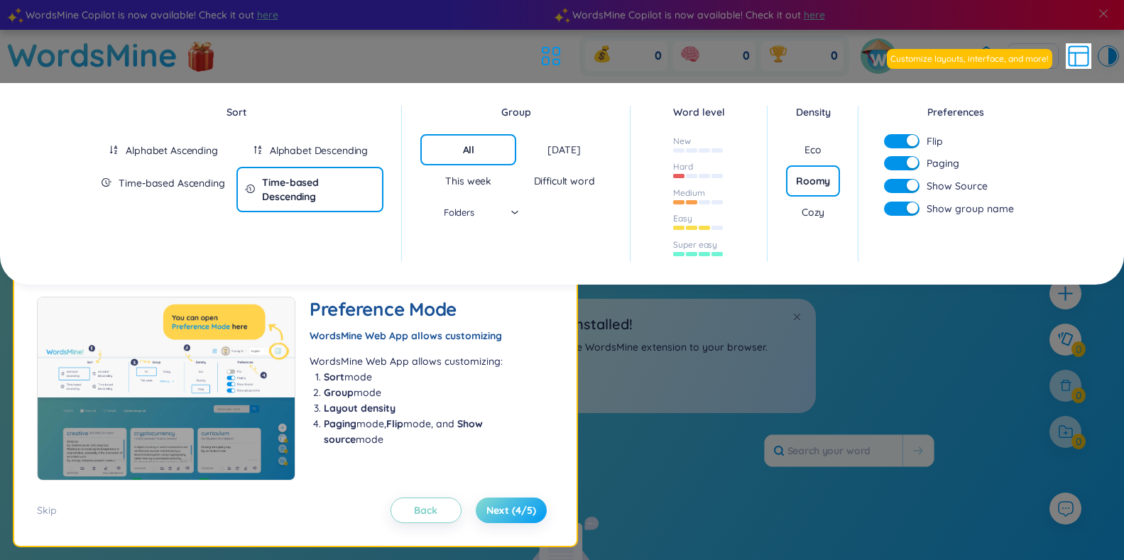
click at [510, 506] on span "Next (4/5)" at bounding box center [511, 510] width 50 height 14
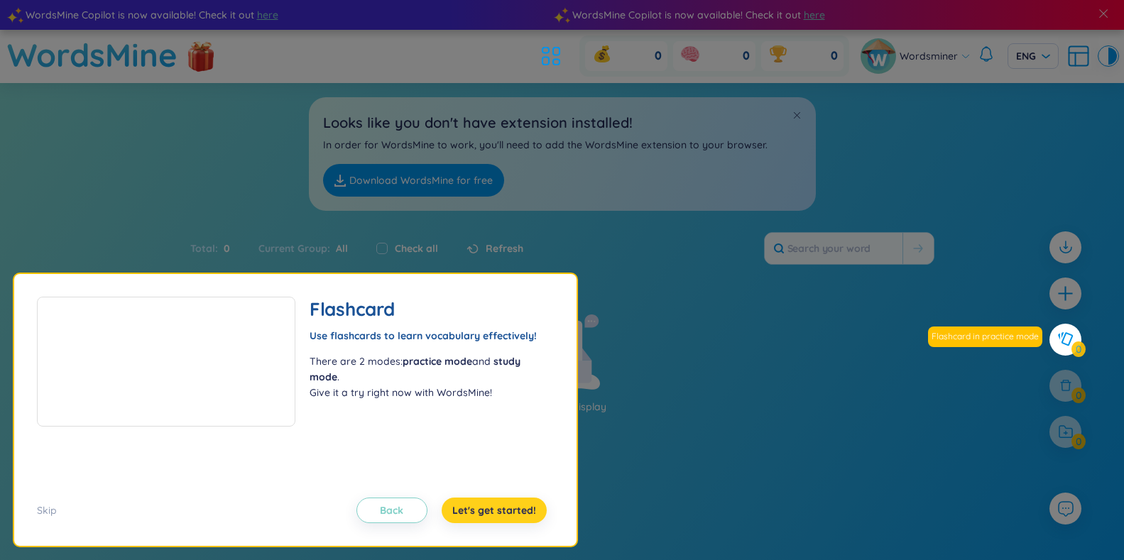
click at [510, 506] on span "Let's get started!" at bounding box center [494, 510] width 84 height 14
